Goal: Transaction & Acquisition: Purchase product/service

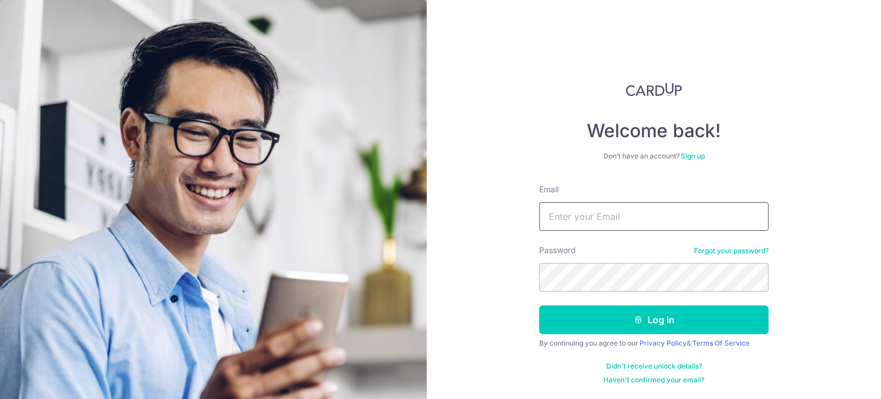
type input "[EMAIL_ADDRESS][DOMAIN_NAME]"
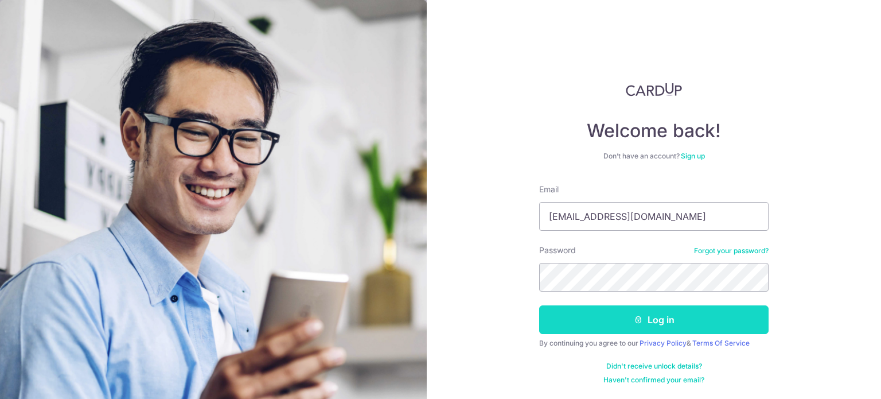
click at [655, 328] on button "Log in" at bounding box center [653, 319] width 229 height 29
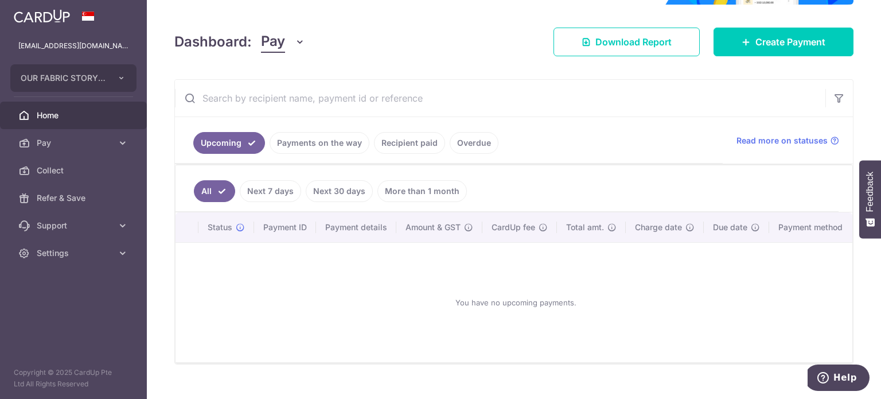
click at [426, 181] on link "More than 1 month" at bounding box center [421, 191] width 89 height 22
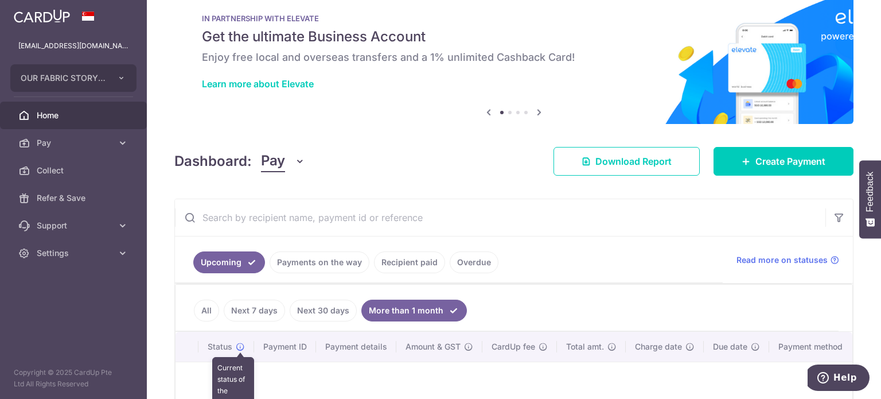
scroll to position [14, 0]
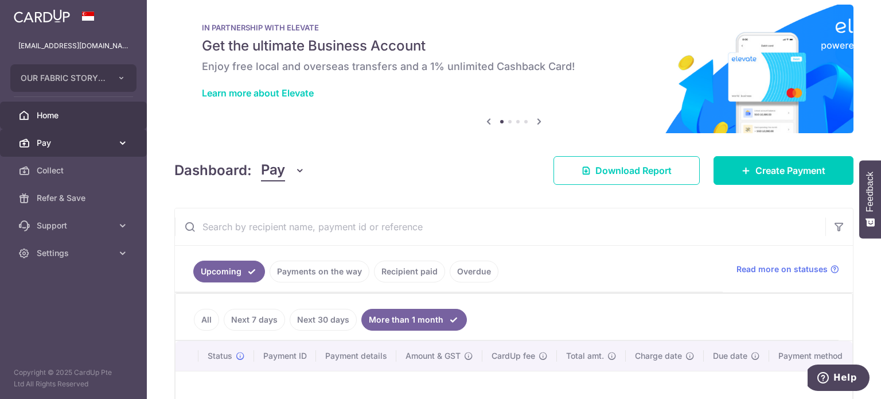
click at [79, 143] on span "Pay" at bounding box center [75, 142] width 76 height 11
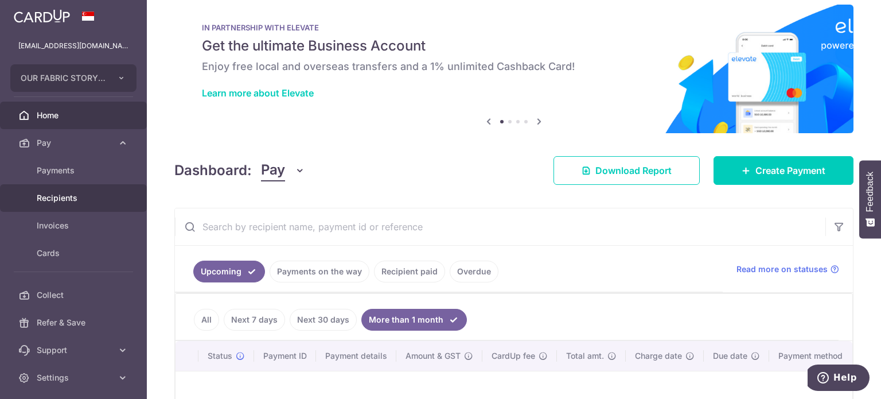
click at [92, 200] on span "Recipients" at bounding box center [75, 197] width 76 height 11
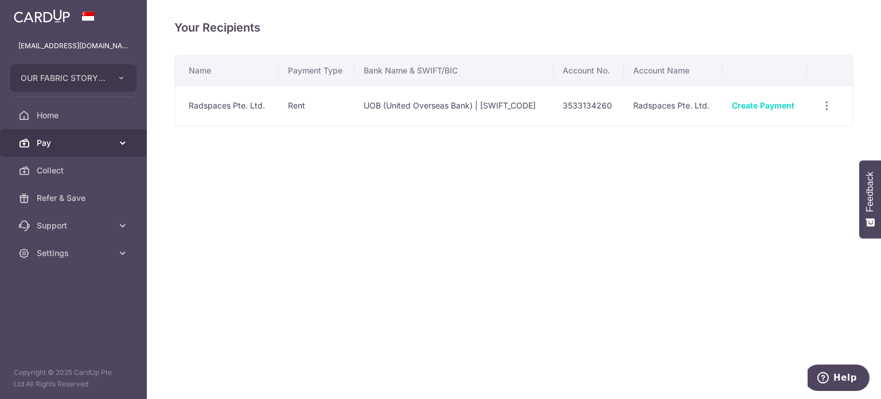
click at [80, 144] on span "Pay" at bounding box center [75, 142] width 76 height 11
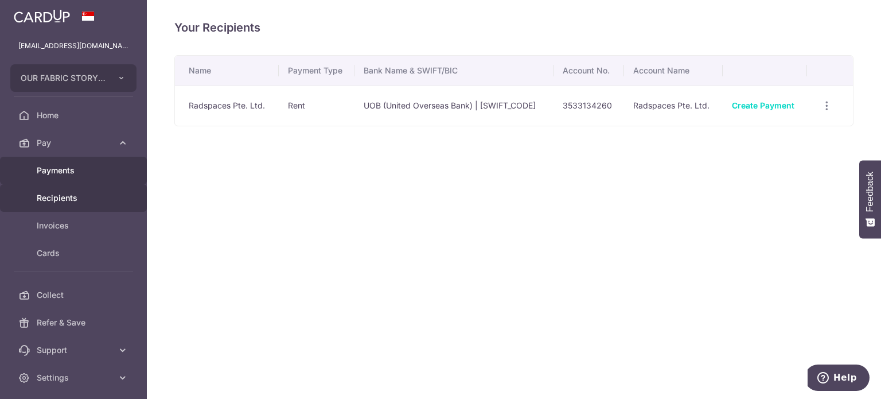
click at [79, 162] on link "Payments" at bounding box center [73, 171] width 147 height 28
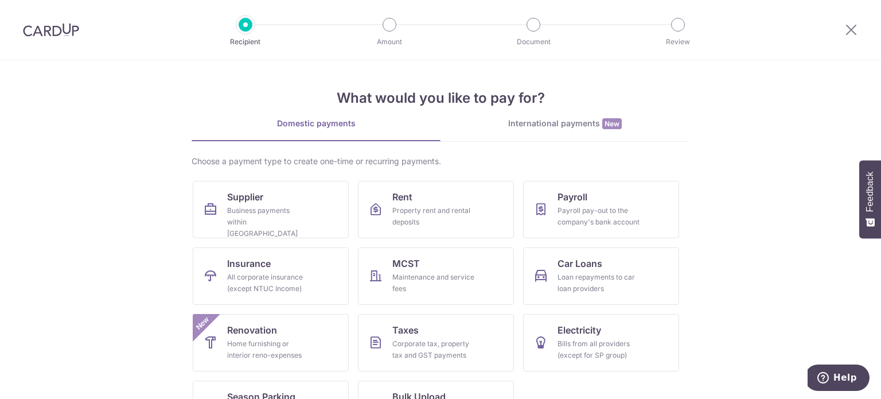
click at [53, 26] on img at bounding box center [51, 30] width 56 height 14
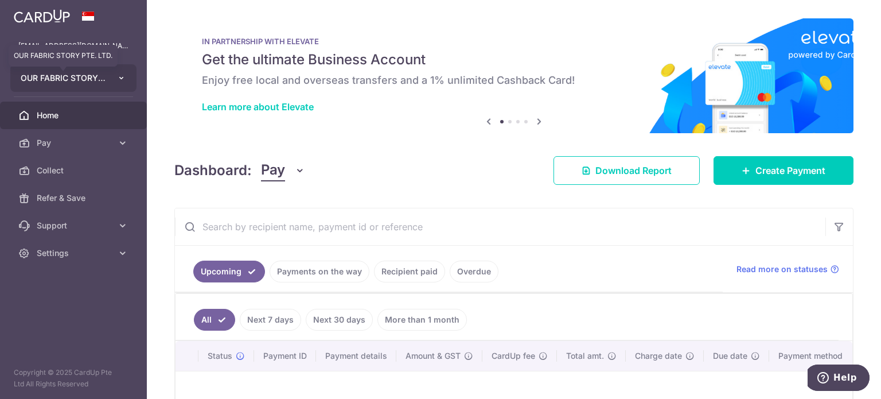
click at [103, 81] on span "OUR FABRIC STORY PTE. LTD." at bounding box center [63, 77] width 85 height 11
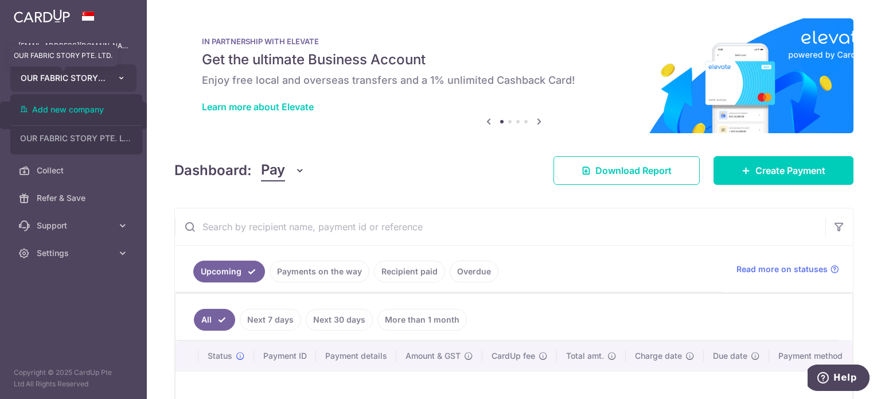
click at [103, 81] on span "OUR FABRIC STORY PTE. LTD." at bounding box center [63, 77] width 85 height 11
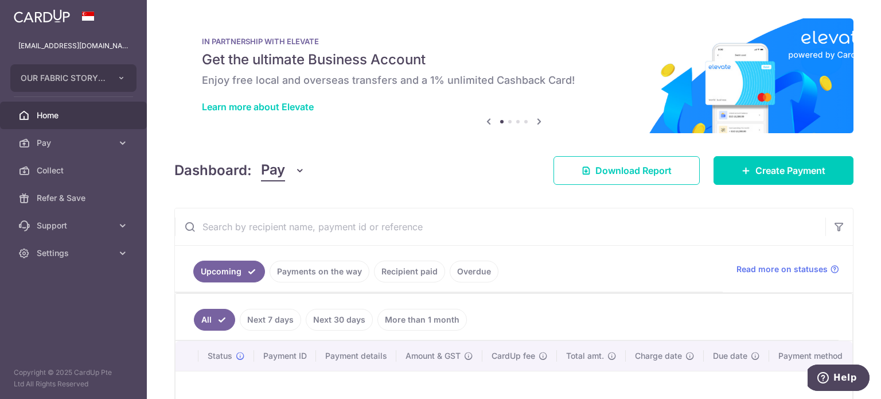
scroll to position [122, 0]
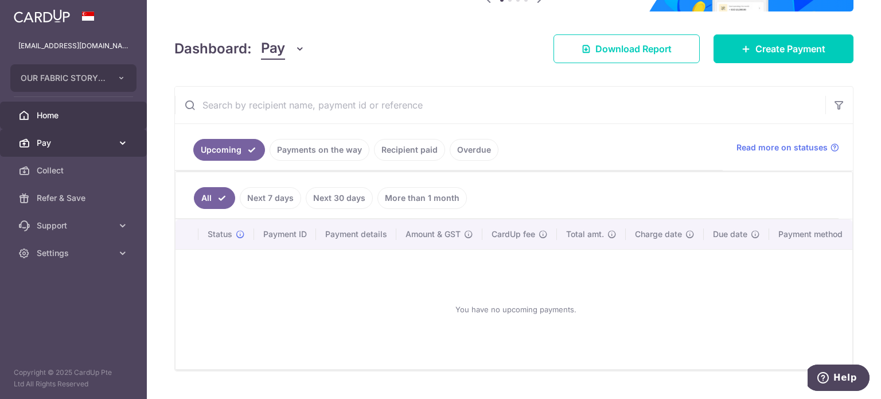
click at [53, 135] on link "Pay" at bounding box center [73, 143] width 147 height 28
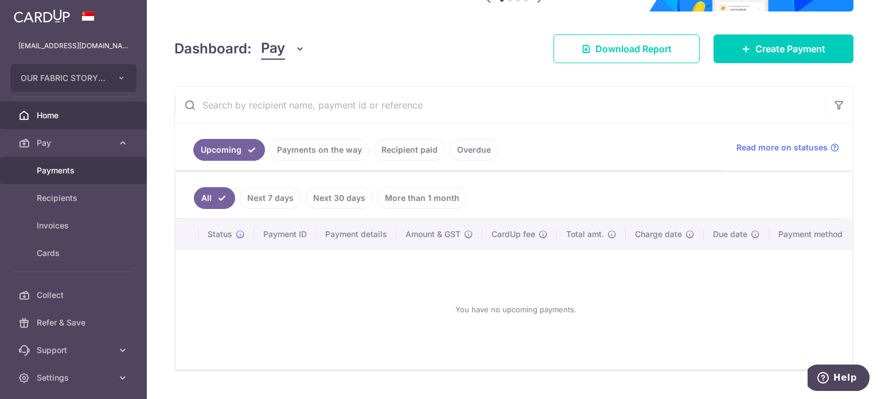
click at [89, 172] on span "Payments" at bounding box center [75, 170] width 76 height 11
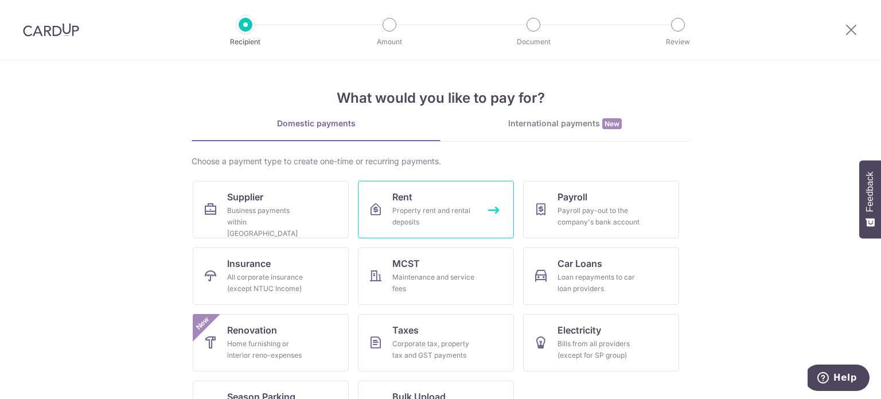
click at [441, 198] on link "Rent Property rent and rental deposits" at bounding box center [436, 209] width 156 height 57
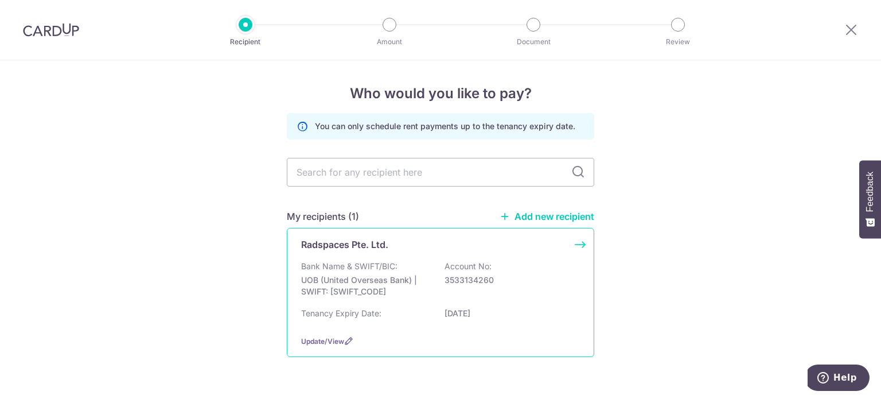
click at [403, 271] on div "Bank Name & SWIFT/BIC: UOB (United Overseas Bank) | SWIFT: [SWIFT_CODE] Account…" at bounding box center [440, 281] width 279 height 42
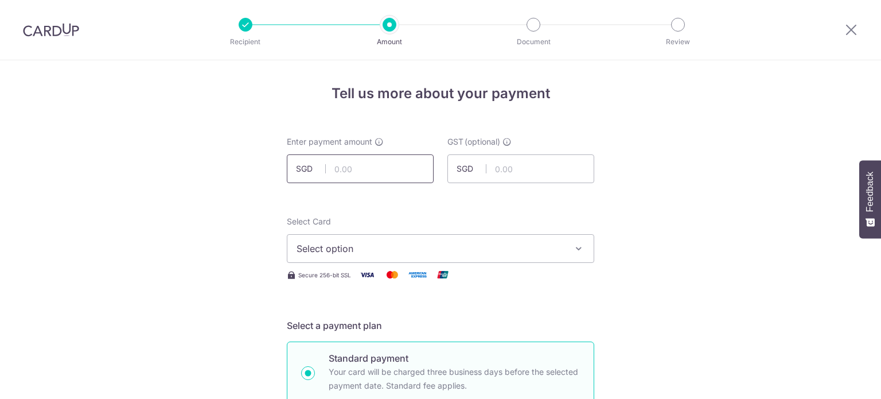
click at [364, 170] on input "text" at bounding box center [360, 168] width 147 height 29
type input "2,200.00"
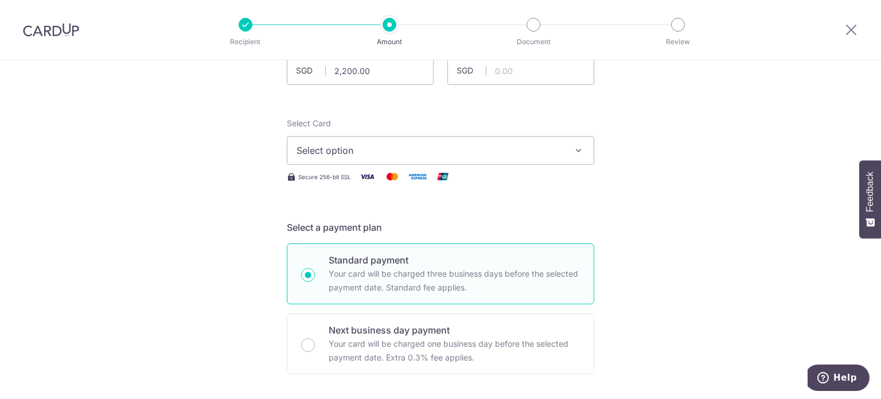
scroll to position [99, 0]
click at [369, 144] on span "Select option" at bounding box center [429, 150] width 267 height 14
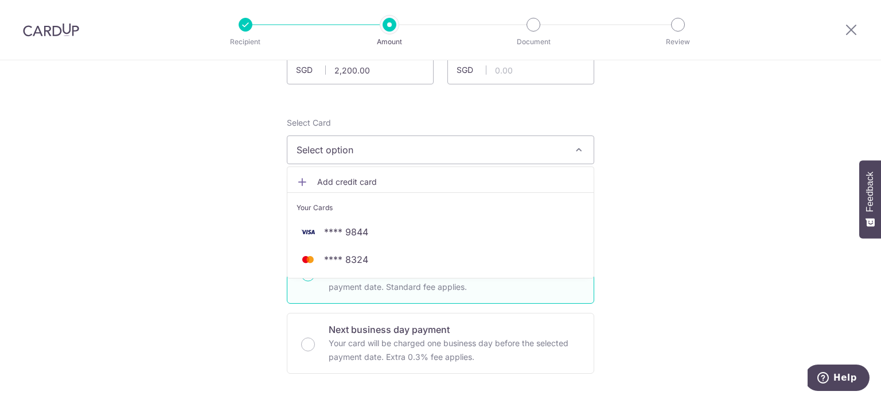
click at [369, 144] on span "Select option" at bounding box center [429, 150] width 267 height 14
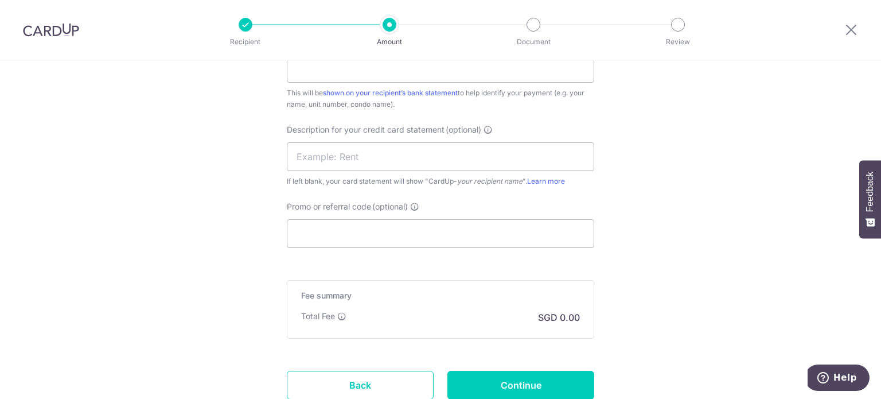
scroll to position [688, 0]
click at [414, 202] on label "Promo or referral code (optional)" at bounding box center [353, 207] width 132 height 11
click at [414, 220] on input "Promo or referral code (optional)" at bounding box center [440, 234] width 307 height 29
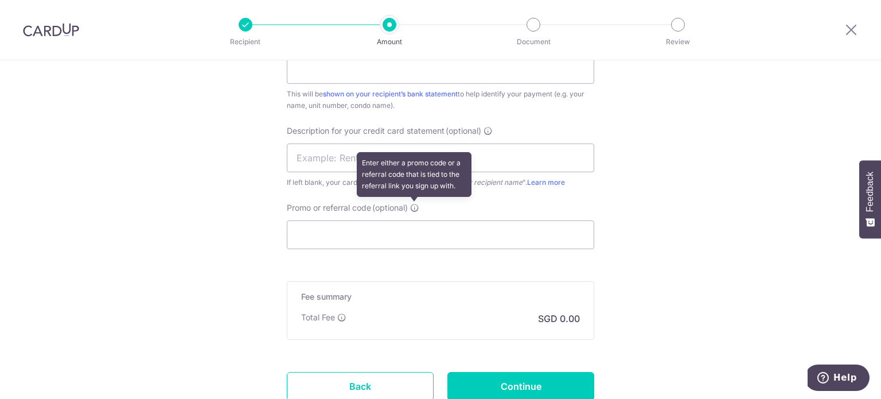
click at [414, 206] on icon at bounding box center [414, 207] width 9 height 9
click at [414, 220] on input "Promo or referral code (optional) Enter either a promo code or a referral code …" at bounding box center [440, 234] width 307 height 29
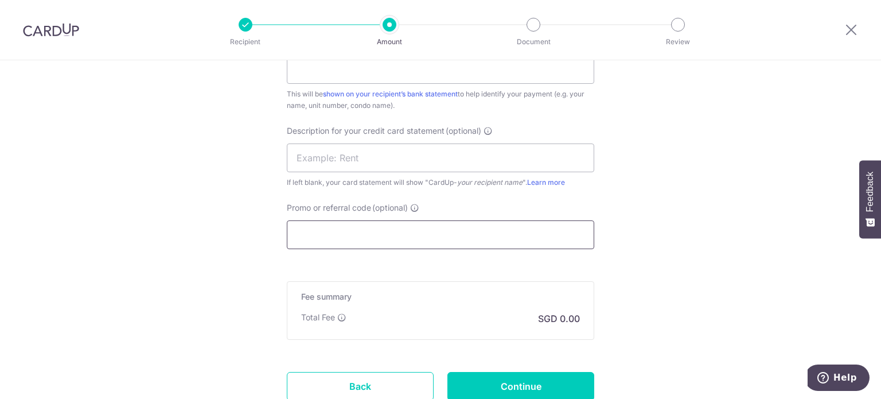
scroll to position [651, 0]
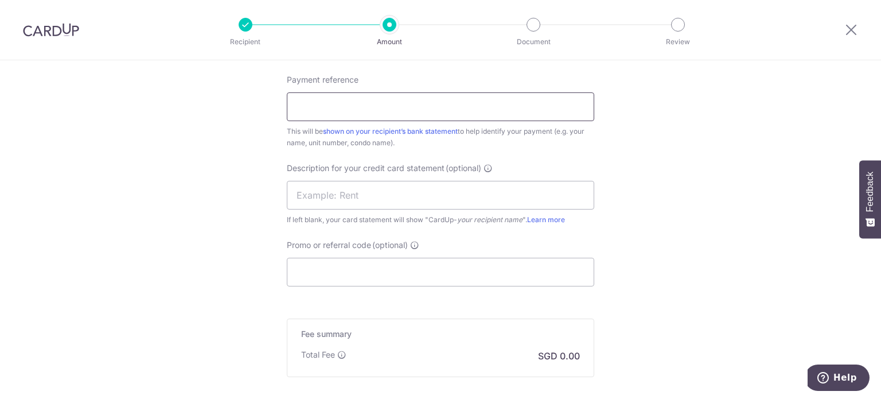
click at [454, 107] on input "Payment reference" at bounding box center [440, 106] width 307 height 29
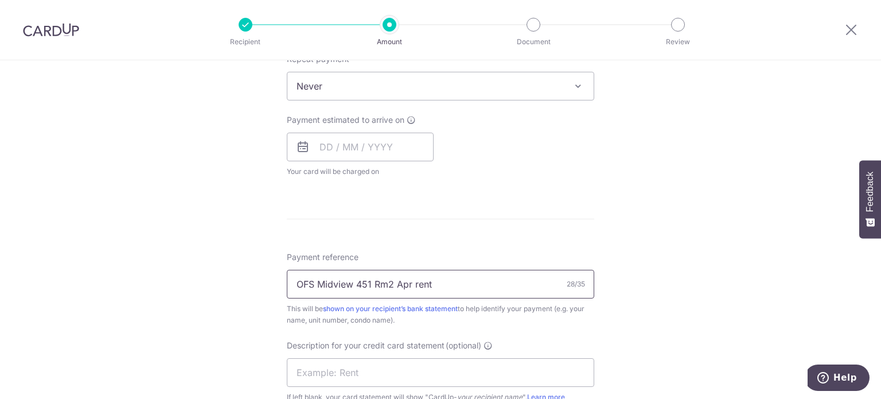
scroll to position [474, 0]
click at [396, 283] on input "OFS Midview 451 Rm2 Apr rent" at bounding box center [440, 283] width 307 height 29
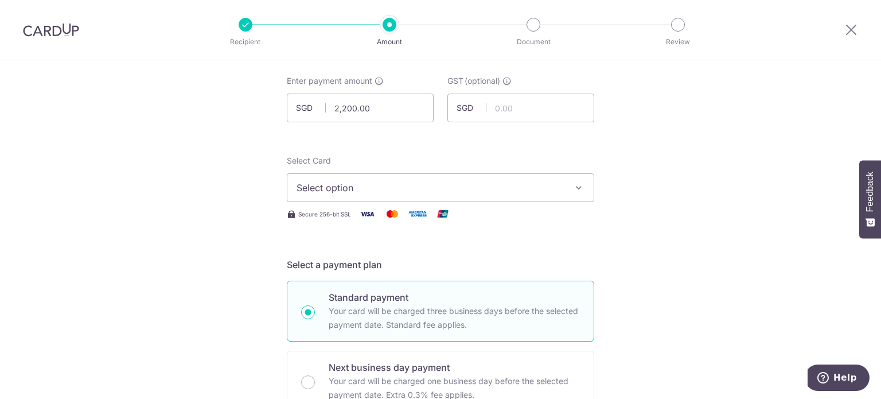
scroll to position [0, 0]
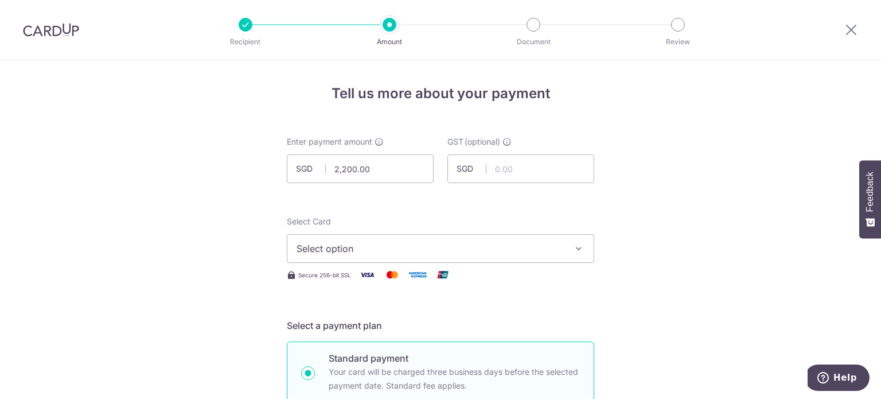
type input "OFS Midview 451 Rm2 Sep rent"
click at [381, 252] on span "Select option" at bounding box center [429, 248] width 267 height 14
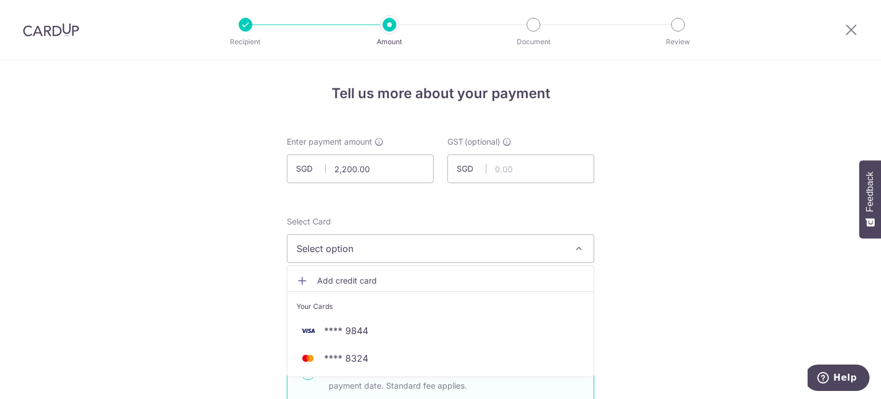
click at [349, 283] on span "Add credit card" at bounding box center [450, 280] width 267 height 11
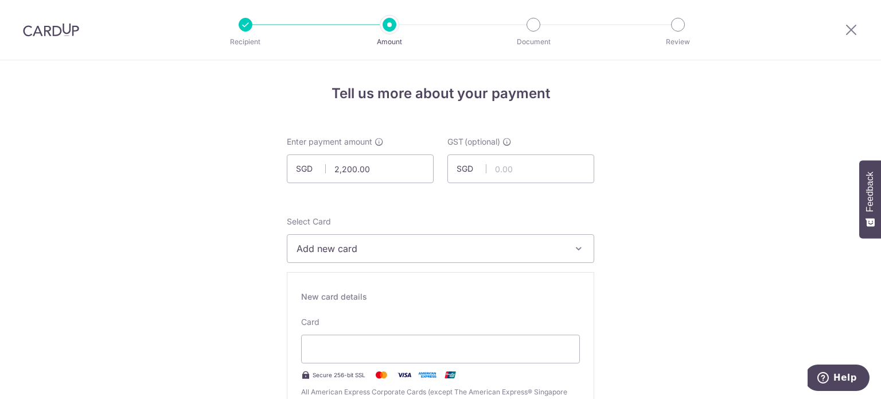
drag, startPoint x: 372, startPoint y: 338, endPoint x: 353, endPoint y: 366, distance: 34.0
click at [359, 360] on div at bounding box center [440, 348] width 279 height 29
click at [353, 366] on div "Card Secure 256-bit SSL All American Express Corporate Cards (except The Americ…" at bounding box center [440, 362] width 279 height 93
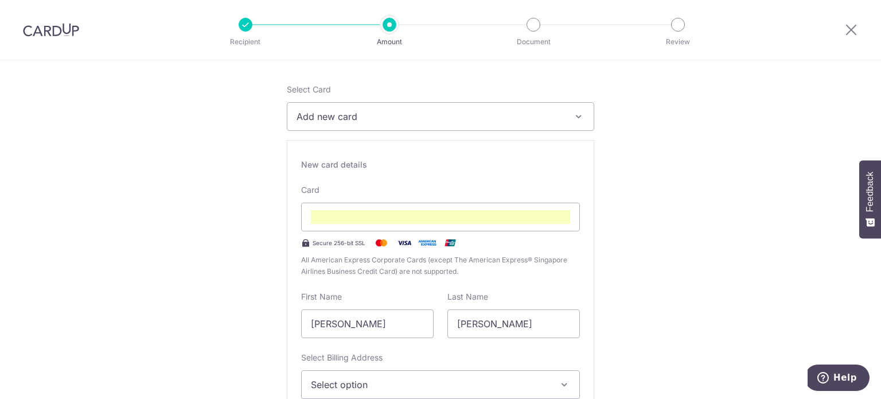
scroll to position [202, 0]
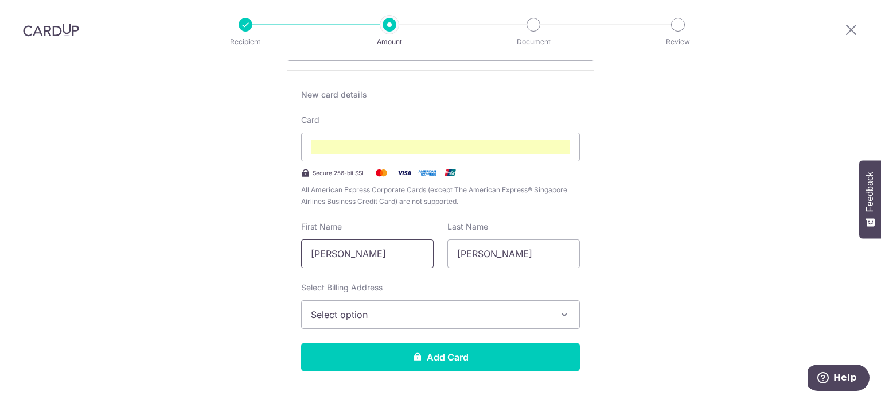
click at [405, 253] on input "[PERSON_NAME]" at bounding box center [367, 253] width 132 height 29
type input "Hui"
type input "c"
click at [319, 311] on span "Select option" at bounding box center [430, 314] width 239 height 14
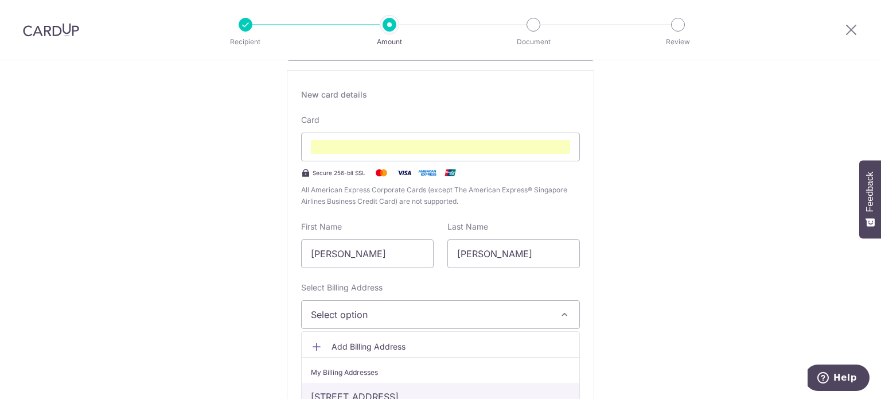
click at [344, 392] on link "[STREET_ADDRESS]" at bounding box center [441, 396] width 278 height 28
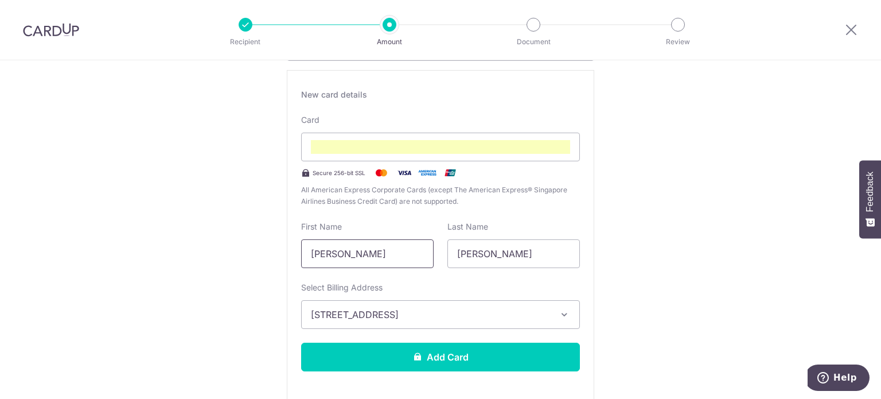
click at [383, 255] on input "Chen Kai" at bounding box center [367, 253] width 132 height 29
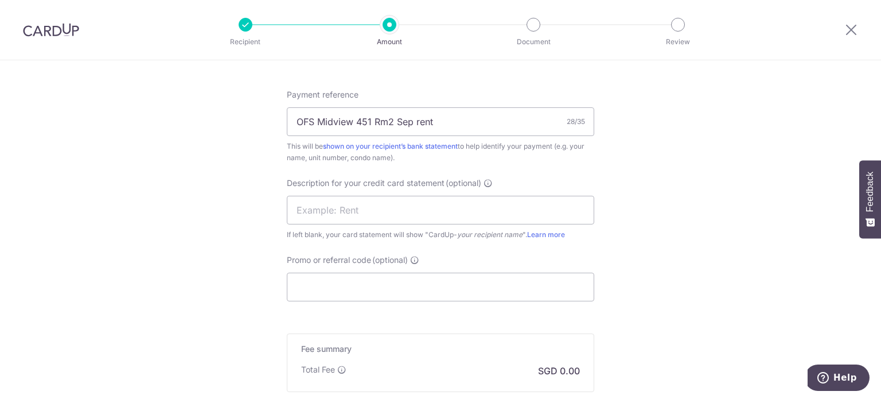
scroll to position [987, 0]
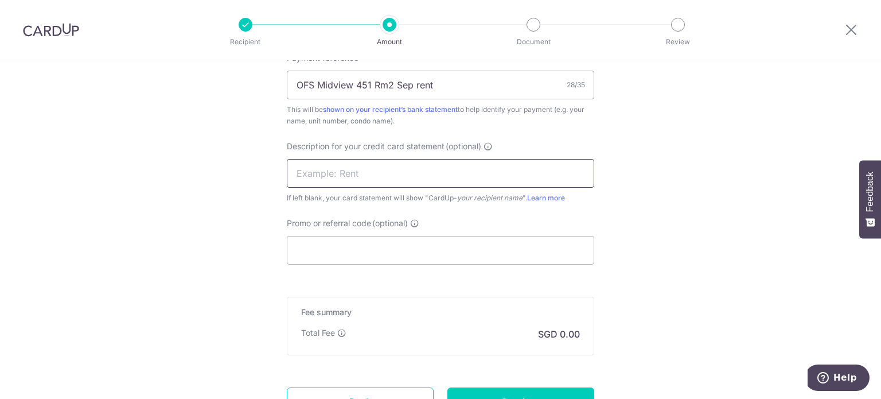
type input "[PERSON_NAME]"
click at [403, 161] on input "text" at bounding box center [440, 173] width 307 height 29
click at [331, 168] on input "text" at bounding box center [440, 173] width 307 height 29
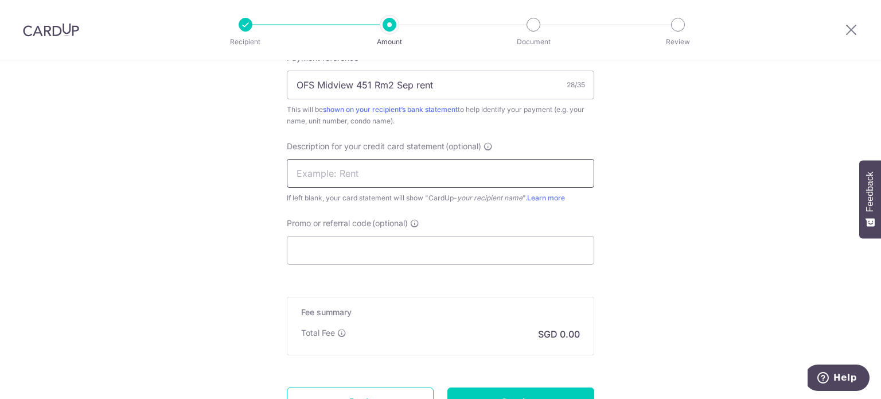
click at [331, 168] on input "text" at bounding box center [440, 173] width 307 height 29
click at [381, 165] on input "text" at bounding box center [440, 173] width 307 height 29
type input "R"
type input "OFS Rent Sep"
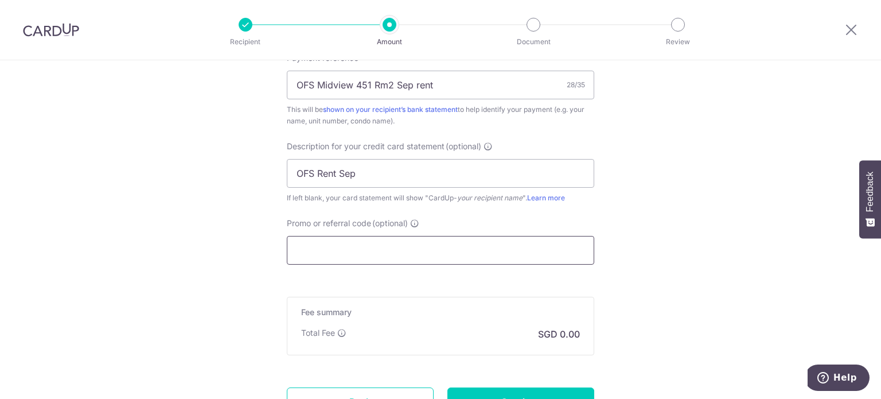
click at [392, 247] on input "Promo or referral code (optional)" at bounding box center [440, 250] width 307 height 29
type input "v"
paste input "SAVERENT179"
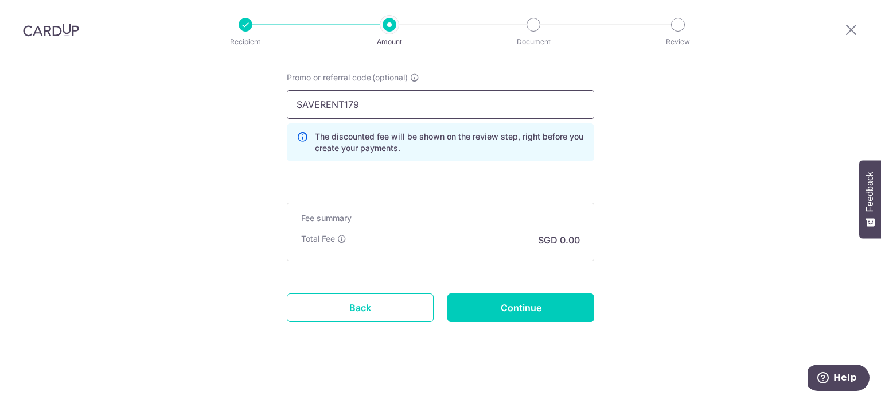
scroll to position [1134, 0]
type input "SAVERENT179"
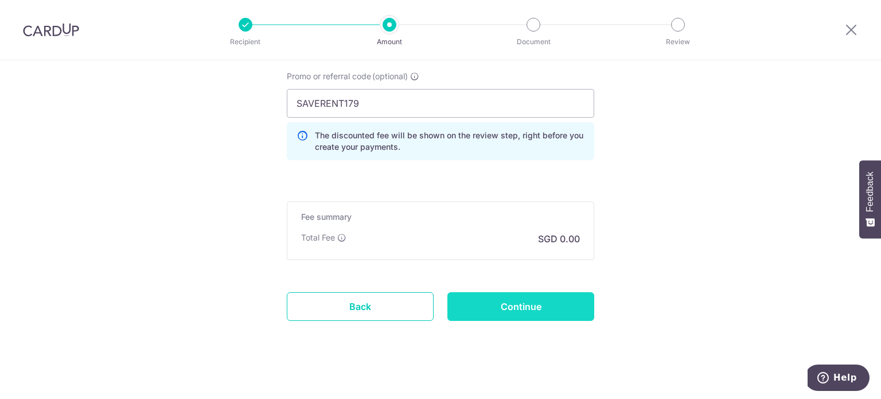
click at [521, 304] on input "Continue" at bounding box center [520, 306] width 147 height 29
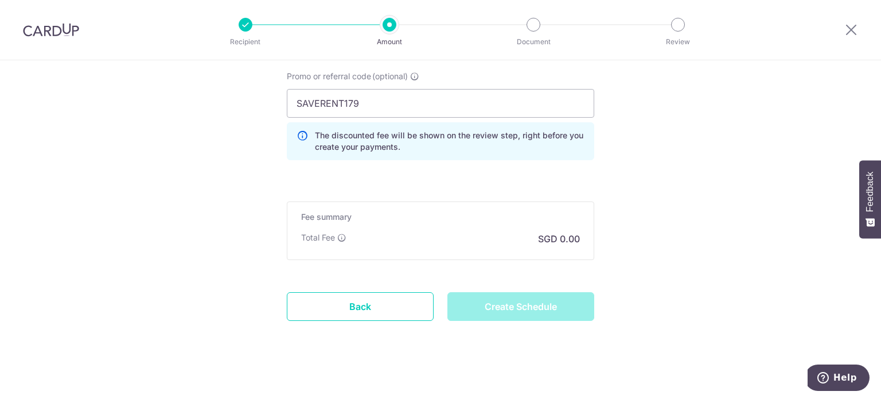
type input "Create Schedule"
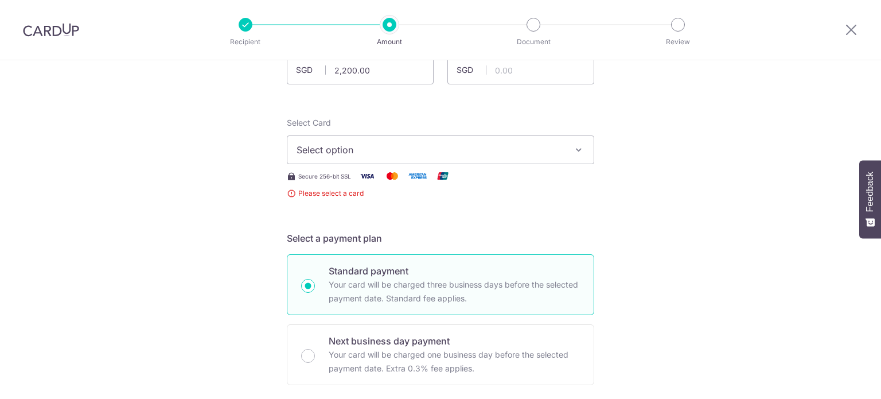
scroll to position [97, 0]
click at [440, 156] on span "Select option" at bounding box center [429, 151] width 267 height 14
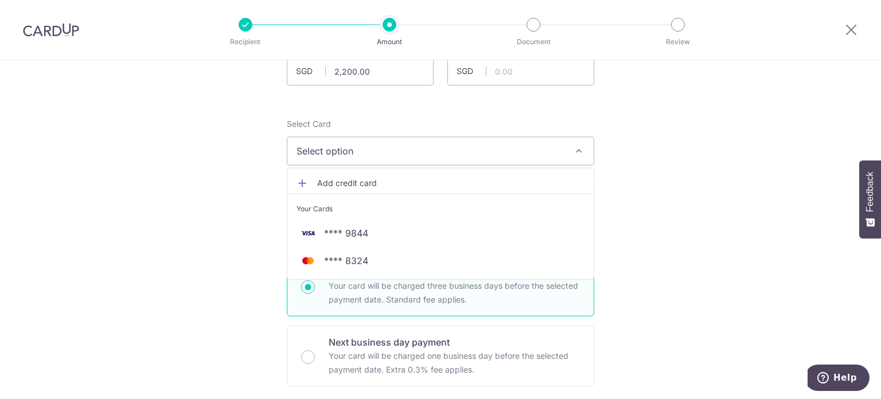
click at [389, 174] on link "Add credit card" at bounding box center [440, 183] width 306 height 21
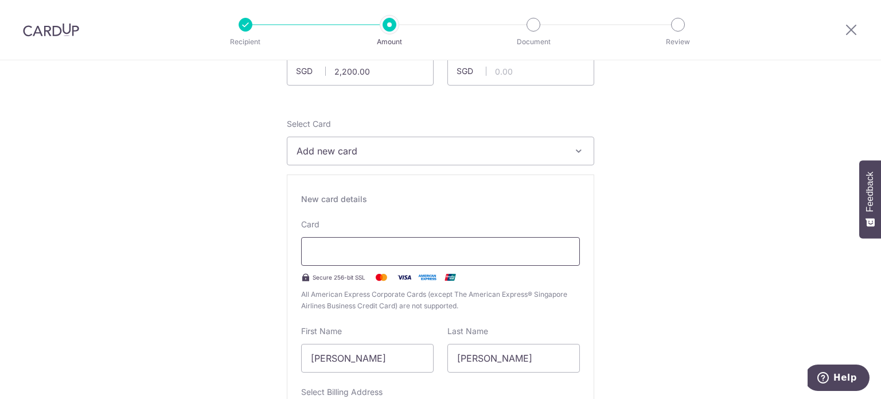
click at [343, 258] on div at bounding box center [440, 251] width 279 height 29
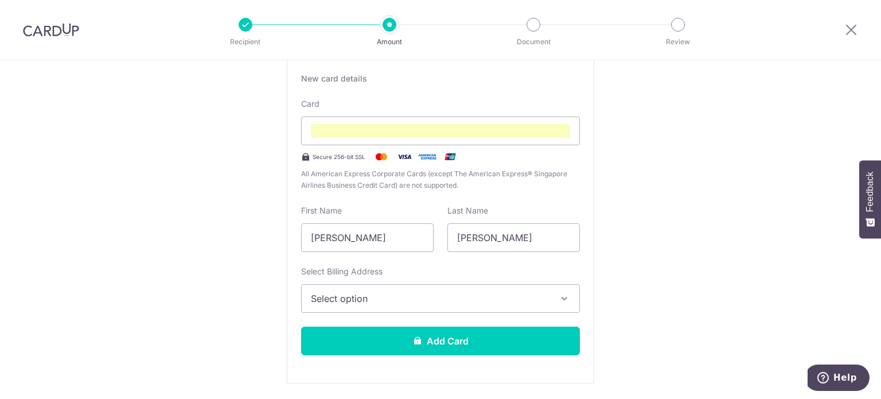
scroll to position [283, 0]
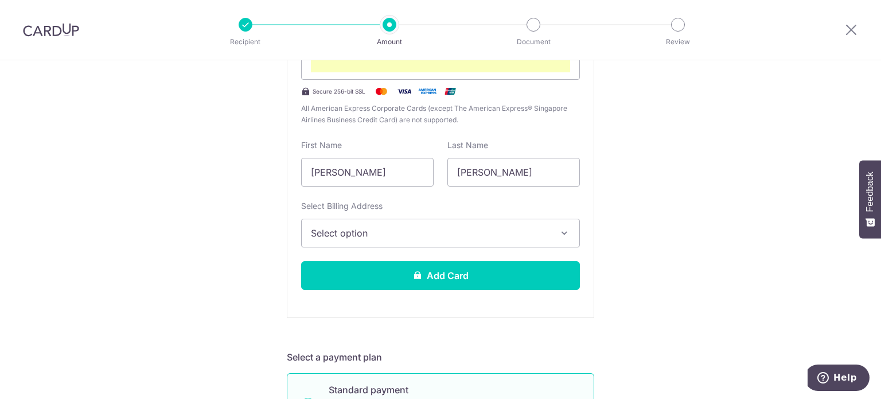
click at [404, 237] on span "Select option" at bounding box center [430, 233] width 239 height 14
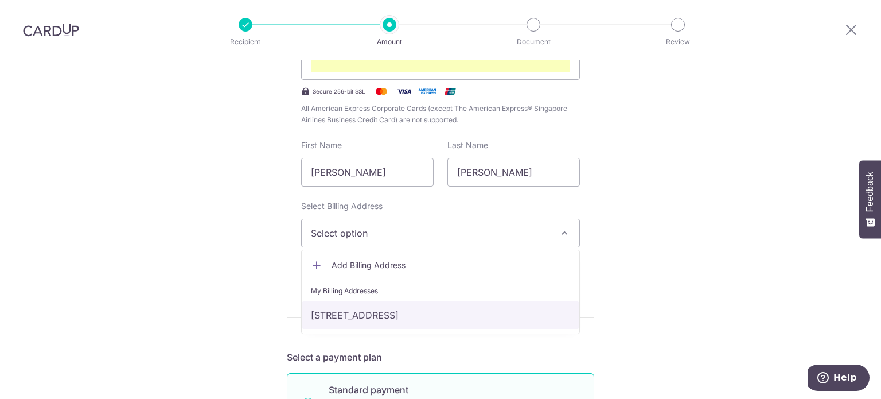
click at [368, 313] on link "[STREET_ADDRESS]" at bounding box center [441, 315] width 278 height 28
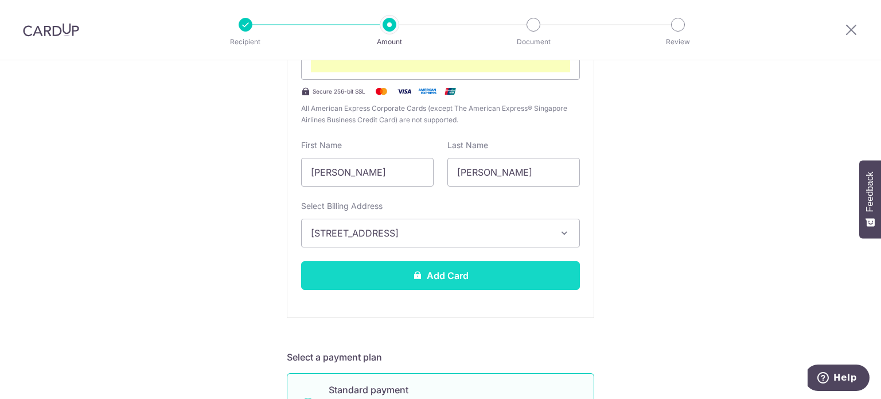
click at [445, 275] on button "Add Card" at bounding box center [440, 275] width 279 height 29
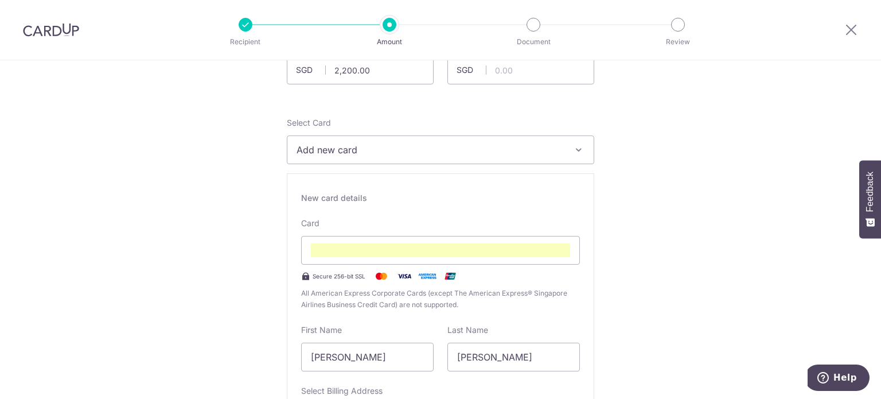
scroll to position [95, 0]
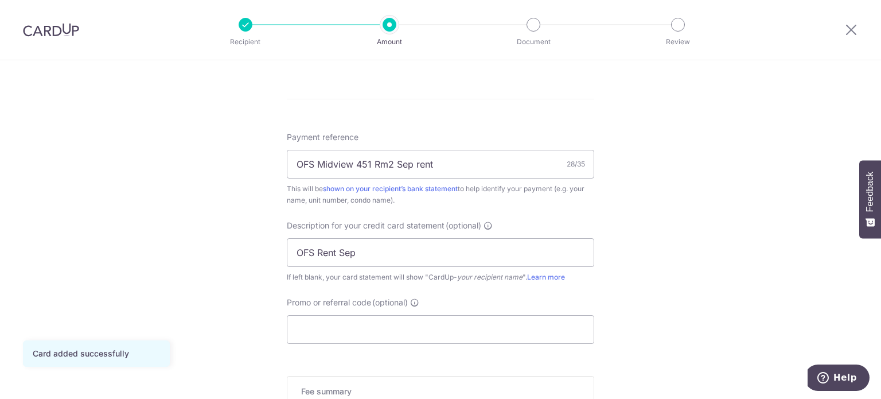
scroll to position [690, 0]
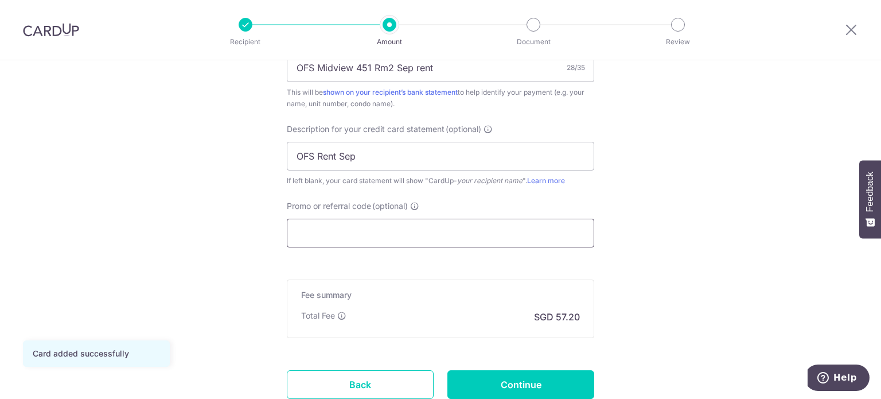
click at [474, 224] on input "Promo or referral code (optional)" at bounding box center [440, 232] width 307 height 29
paste input "SAVERENT179"
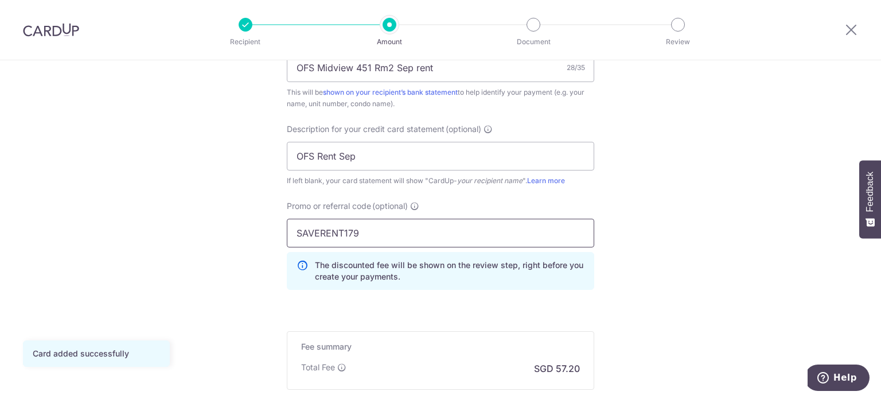
type input "SAVERENT179"
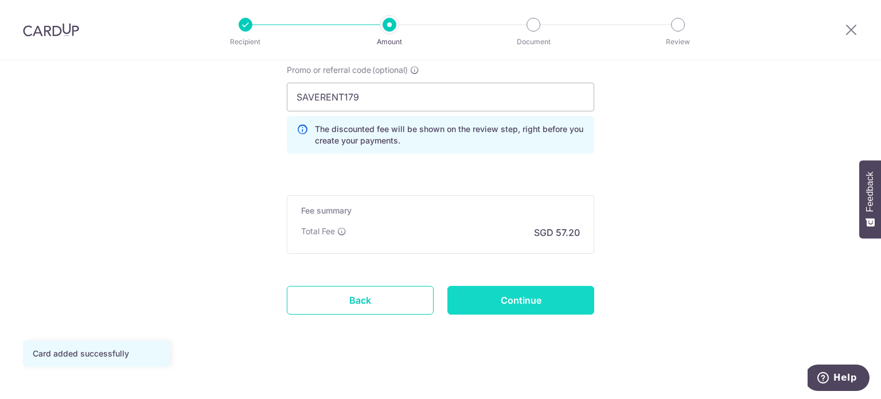
click at [526, 304] on input "Continue" at bounding box center [520, 300] width 147 height 29
type input "Create Schedule"
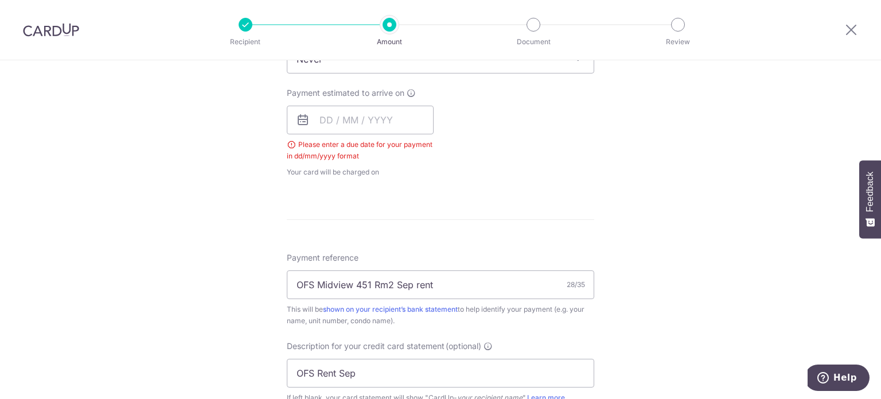
scroll to position [500, 0]
click at [326, 125] on input "text" at bounding box center [360, 120] width 147 height 29
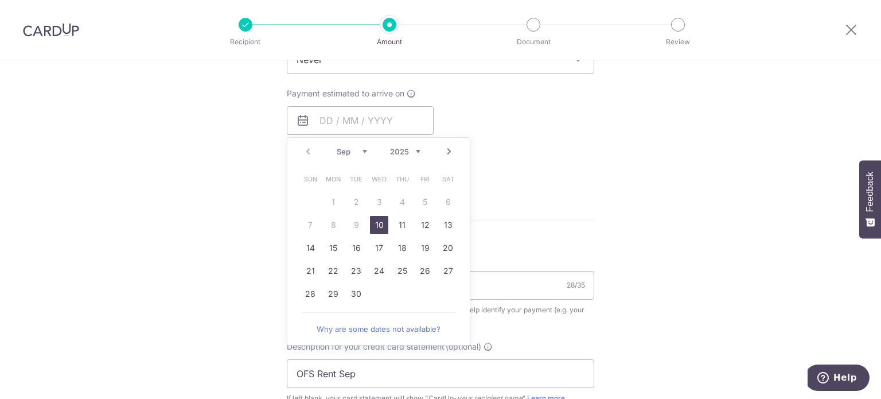
click at [372, 213] on td "10" at bounding box center [379, 224] width 23 height 23
type input "[DATE]"
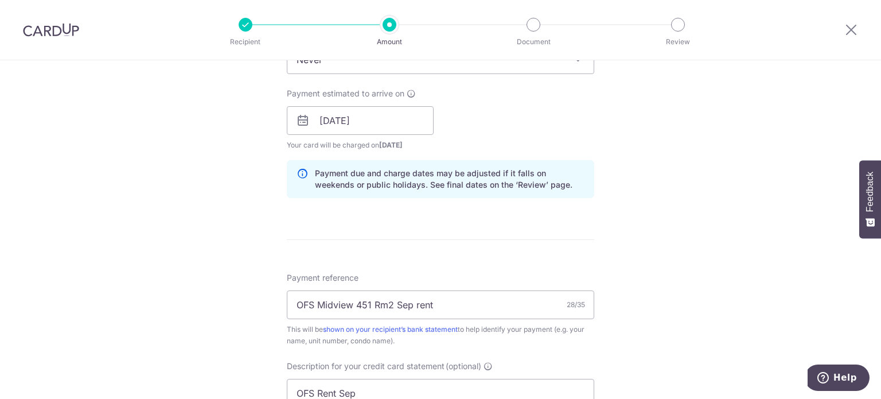
click at [640, 167] on div "Tell us more about your payment Enter payment amount SGD 2,200.00 2200.00 GST (…" at bounding box center [440, 166] width 881 height 1213
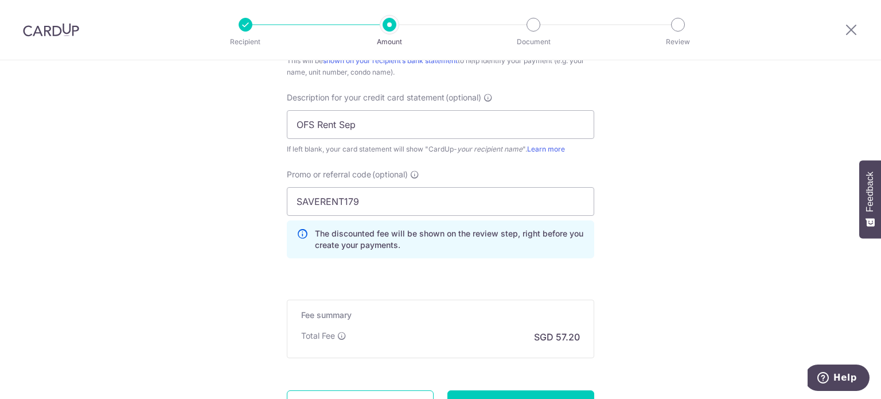
scroll to position [872, 0]
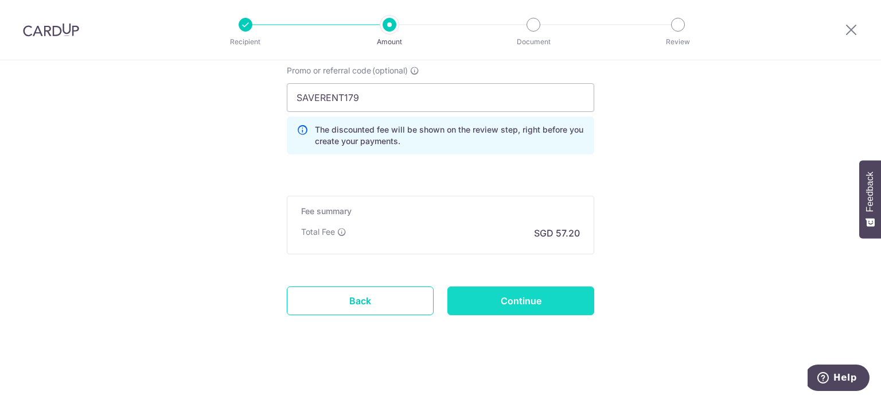
click at [536, 291] on input "Continue" at bounding box center [520, 300] width 147 height 29
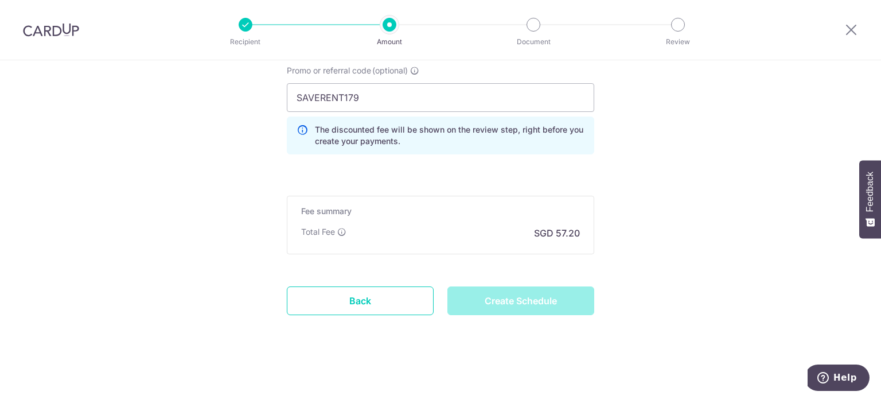
type input "Create Schedule"
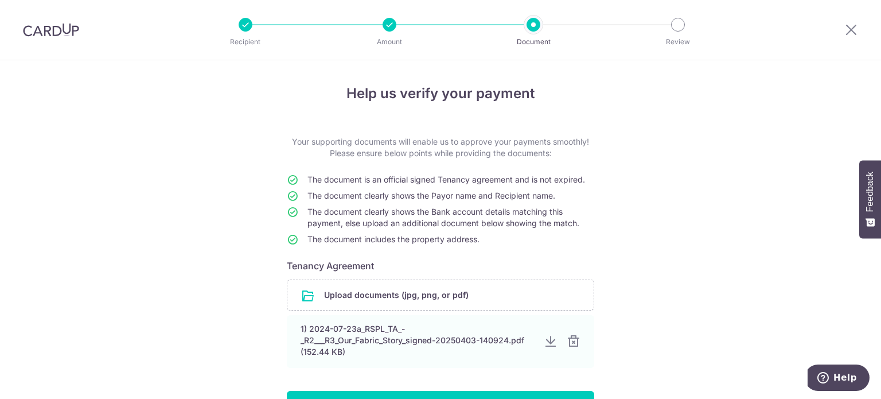
scroll to position [89, 0]
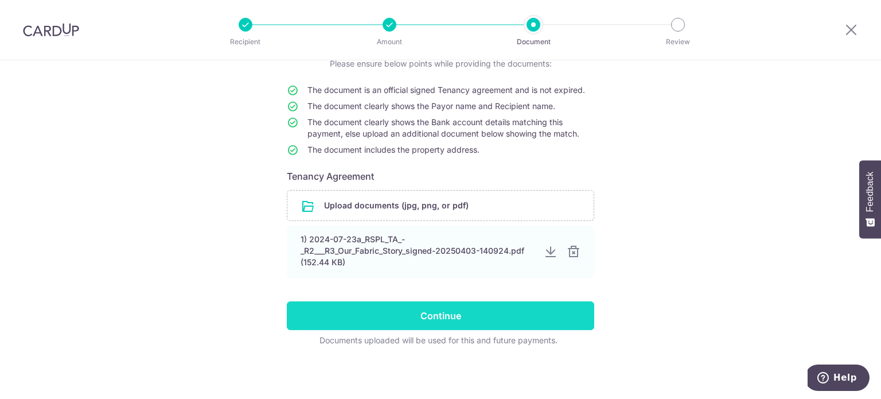
click at [491, 309] on input "Continue" at bounding box center [440, 315] width 307 height 29
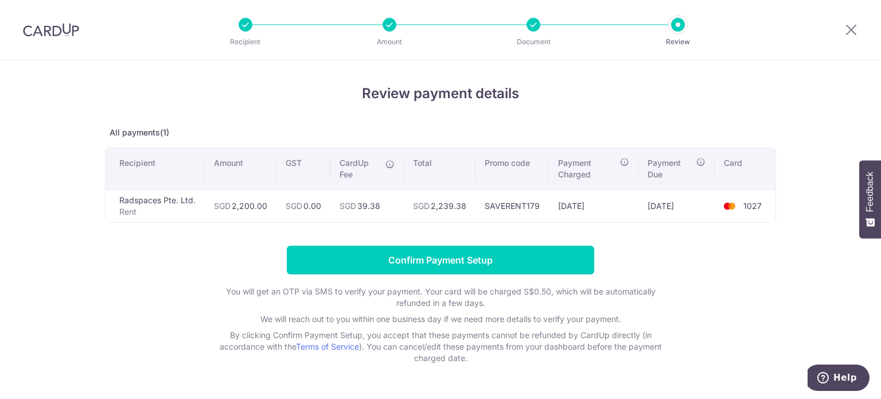
scroll to position [26, 0]
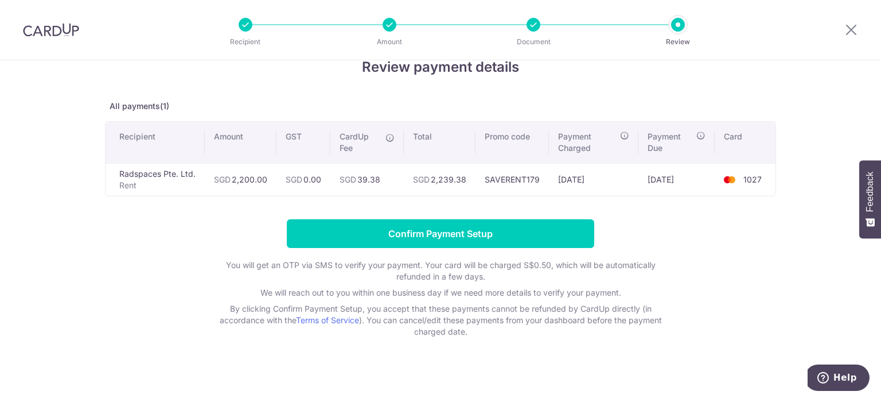
click at [119, 250] on form "Confirm Payment Setup You will get an OTP via SMS to verify your payment. Your …" at bounding box center [440, 278] width 671 height 118
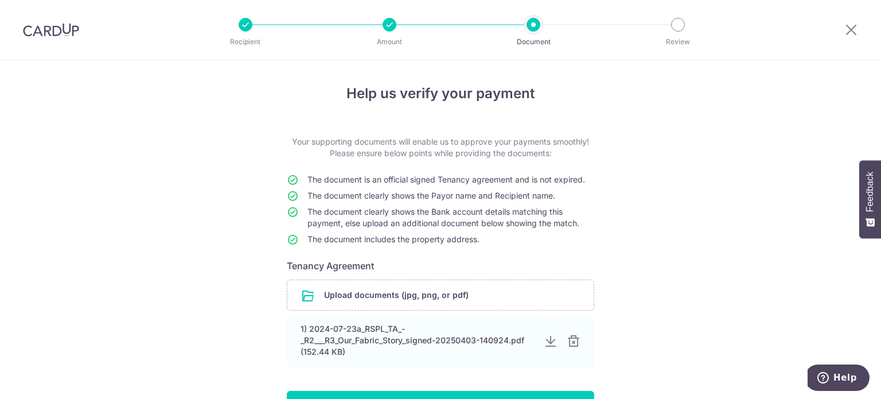
scroll to position [89, 0]
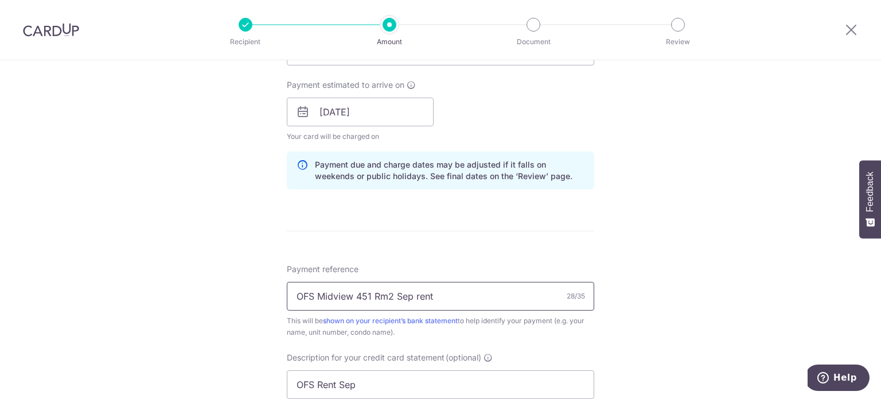
click at [362, 289] on input "OFS Midview 451 Rm2 Sep rent" at bounding box center [440, 296] width 307 height 29
